Goal: Find specific page/section: Find specific page/section

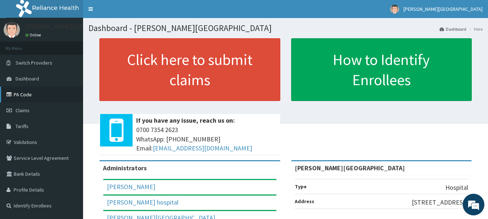
click at [34, 94] on link "PA Code" at bounding box center [41, 95] width 83 height 16
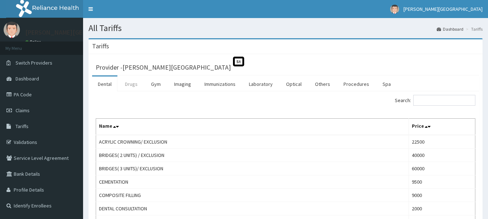
click at [134, 88] on link "Drugs" at bounding box center [131, 84] width 24 height 15
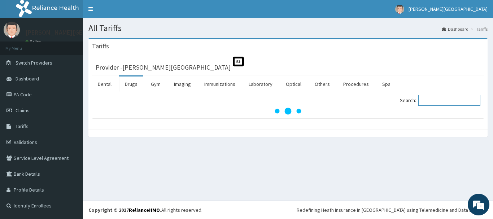
click at [468, 99] on input "Search:" at bounding box center [449, 100] width 62 height 11
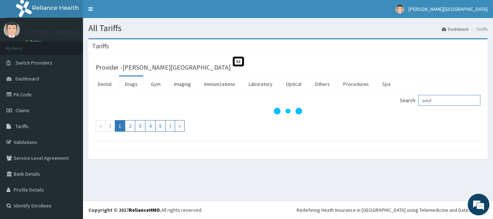
type input "astyf"
